Goal: Task Accomplishment & Management: Manage account settings

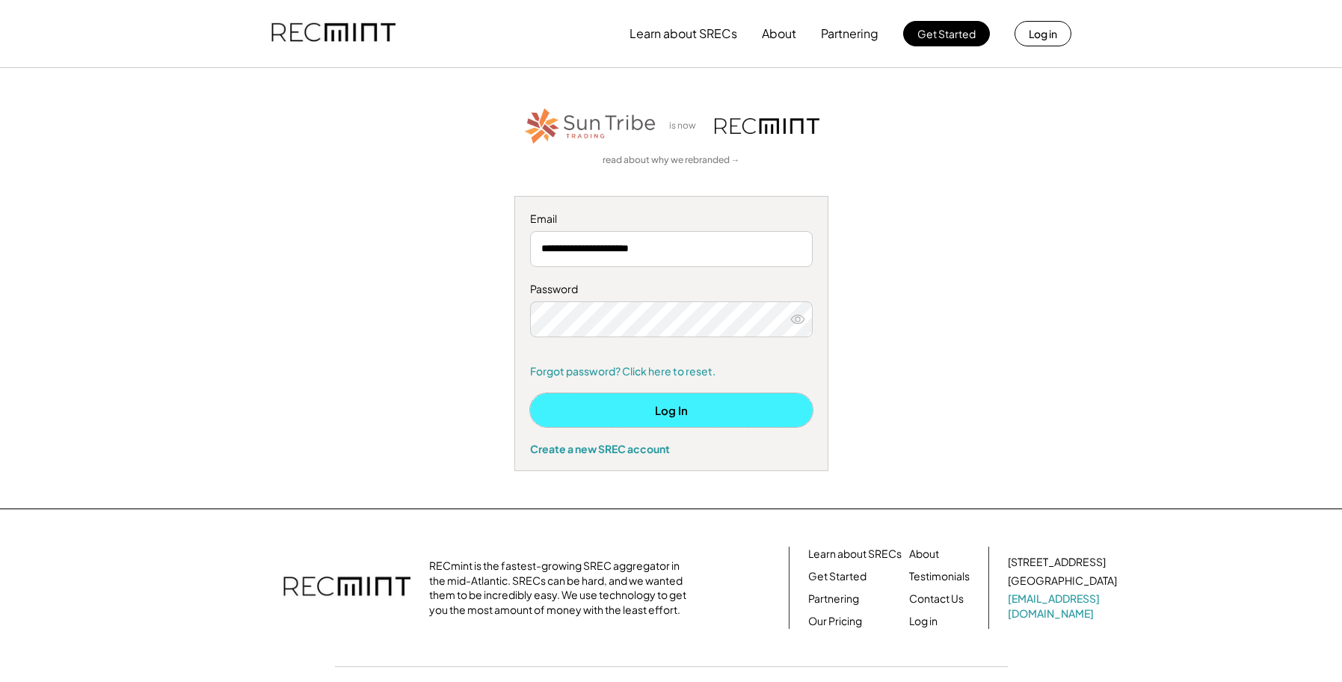
click at [677, 413] on button "Log In" at bounding box center [671, 410] width 283 height 34
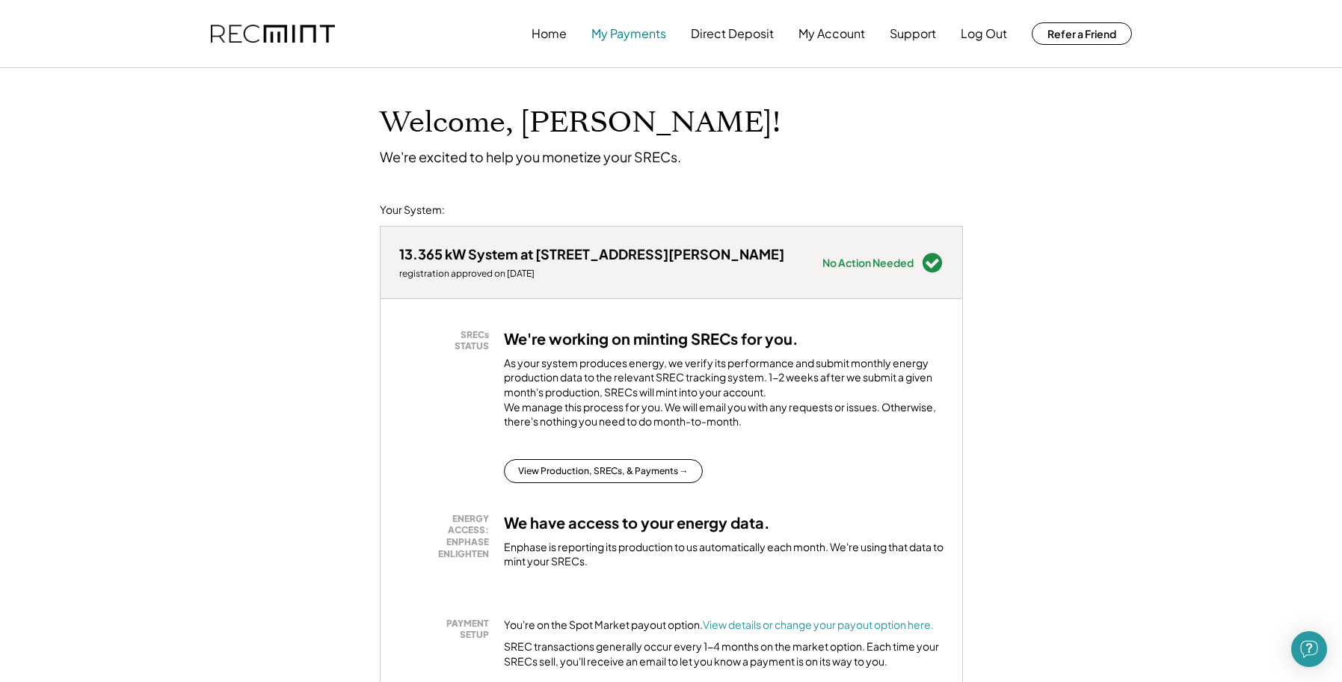
click at [623, 31] on button "My Payments" at bounding box center [628, 34] width 75 height 30
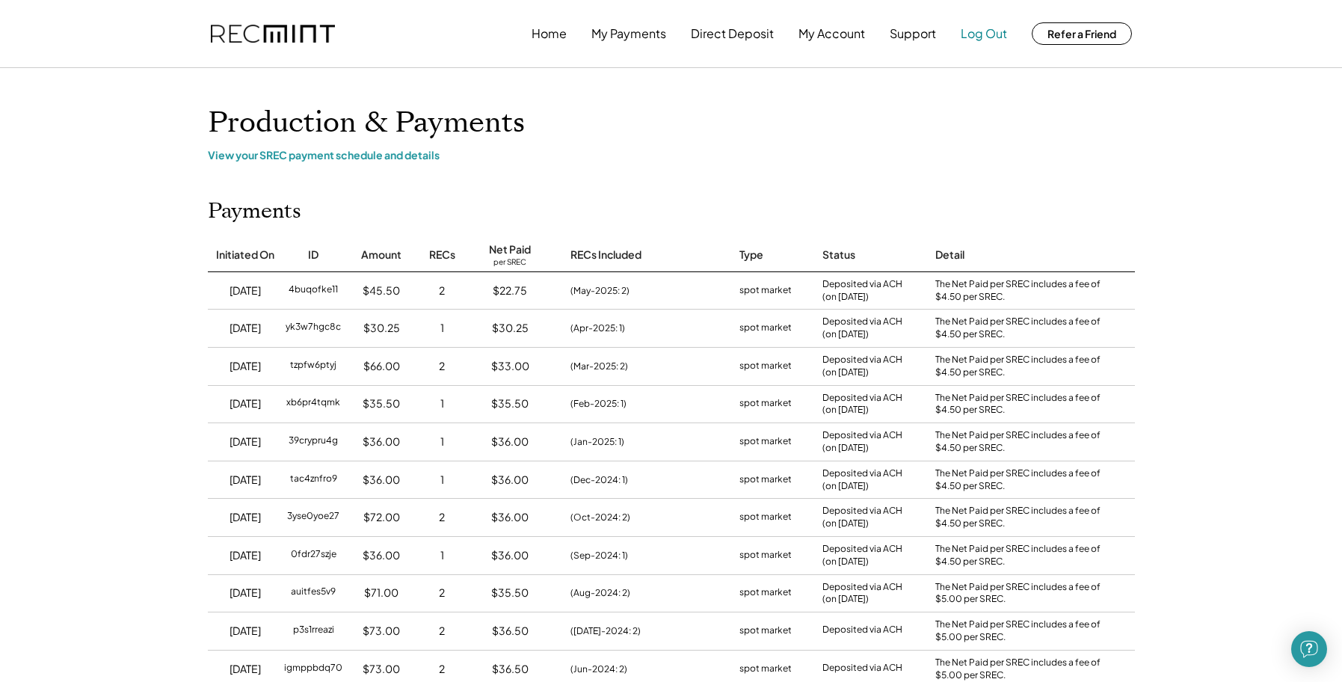
click at [985, 33] on button "Log Out" at bounding box center [984, 34] width 46 height 30
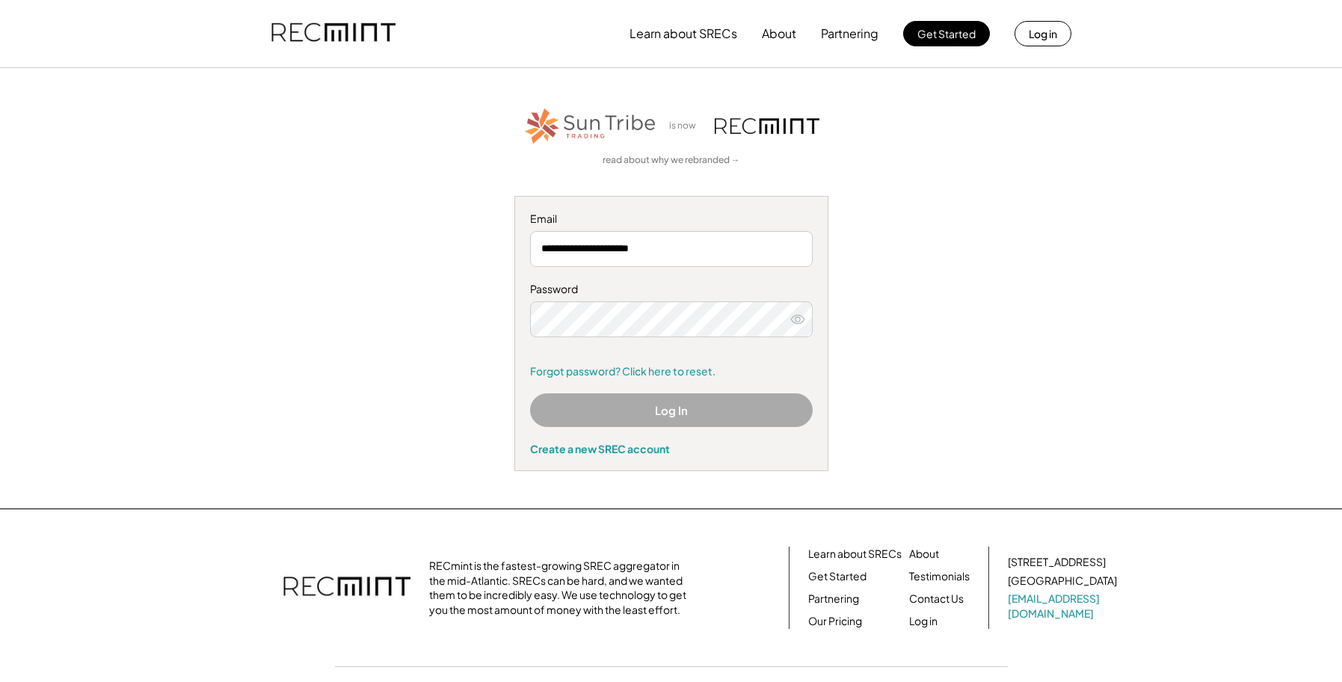
click at [1207, 46] on div "Learn about SRECs About Partnering Get Started Log in" at bounding box center [671, 34] width 1342 height 68
